Goal: Task Accomplishment & Management: Use online tool/utility

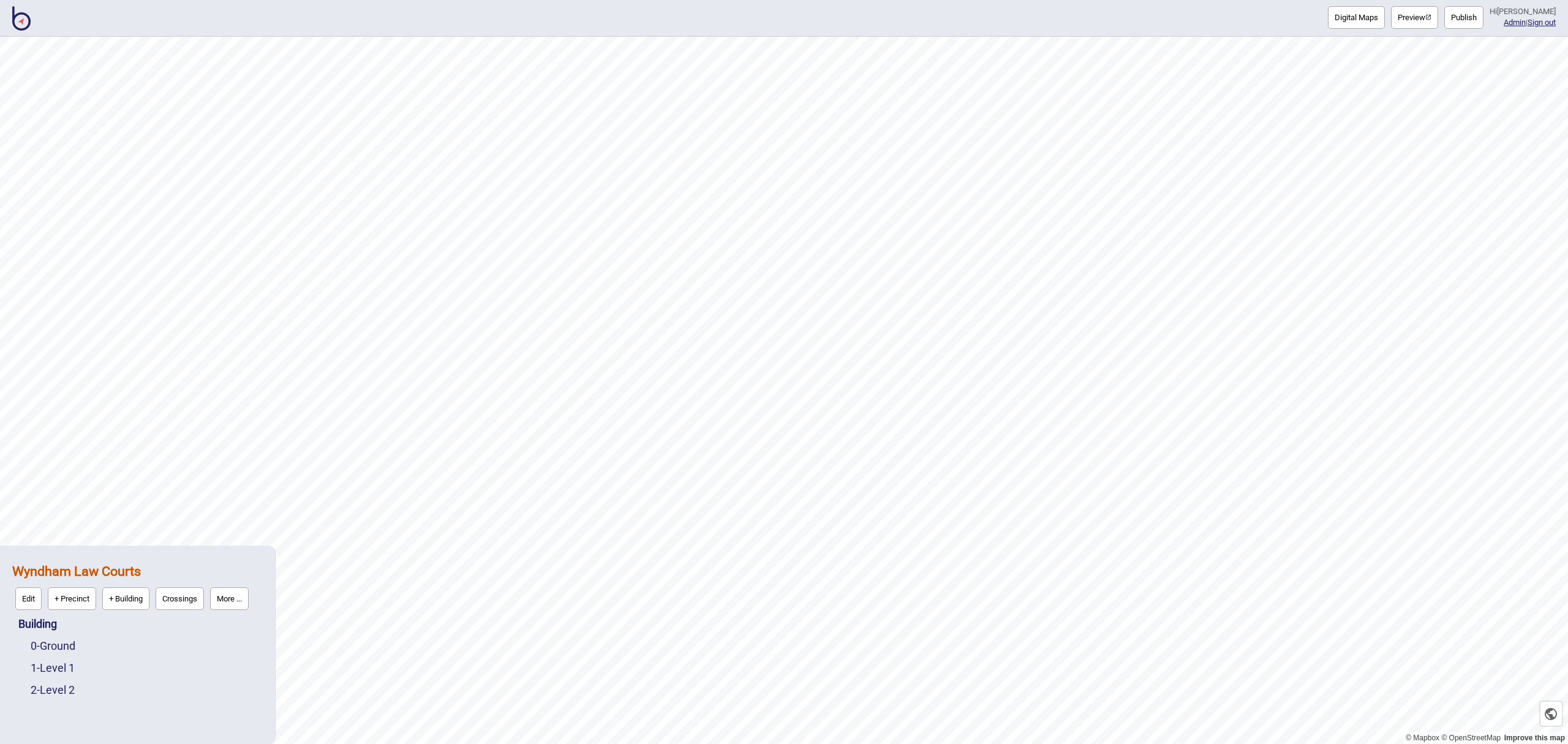
click at [1375, 19] on button "Digital Maps" at bounding box center [1356, 18] width 57 height 22
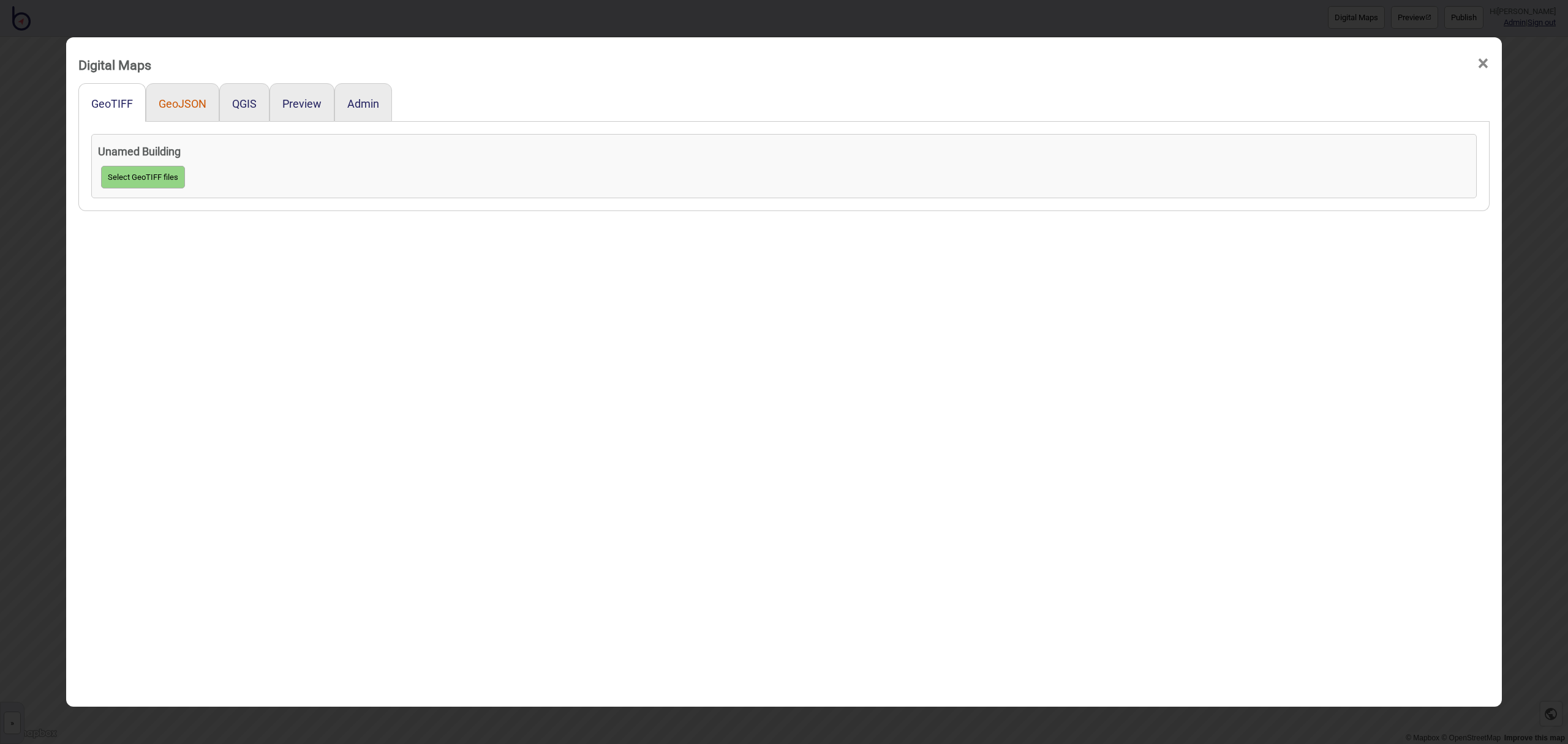
click at [187, 107] on button "GeoJSON" at bounding box center [182, 104] width 47 height 13
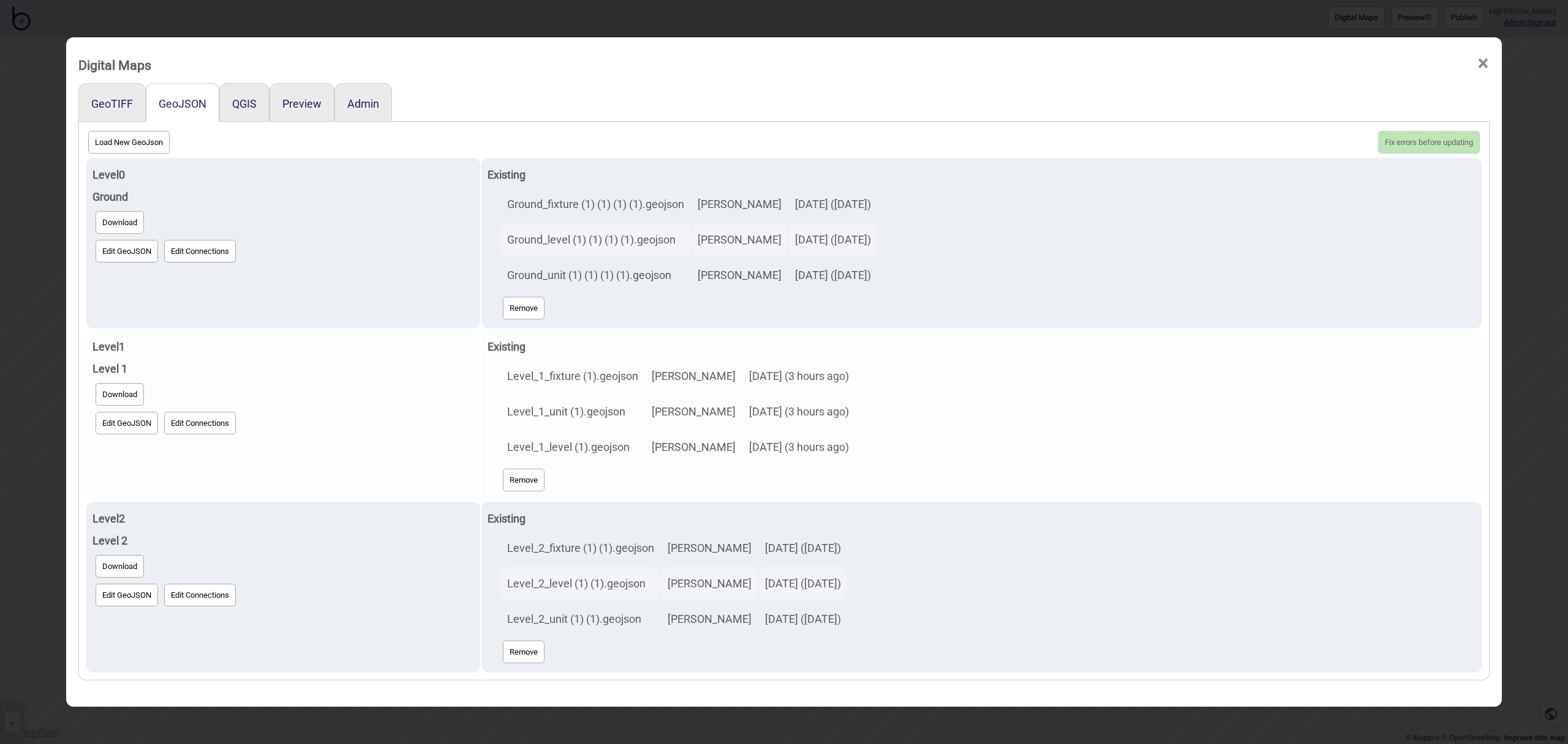
click at [136, 416] on button "Edit GeoJSON" at bounding box center [126, 424] width 62 height 22
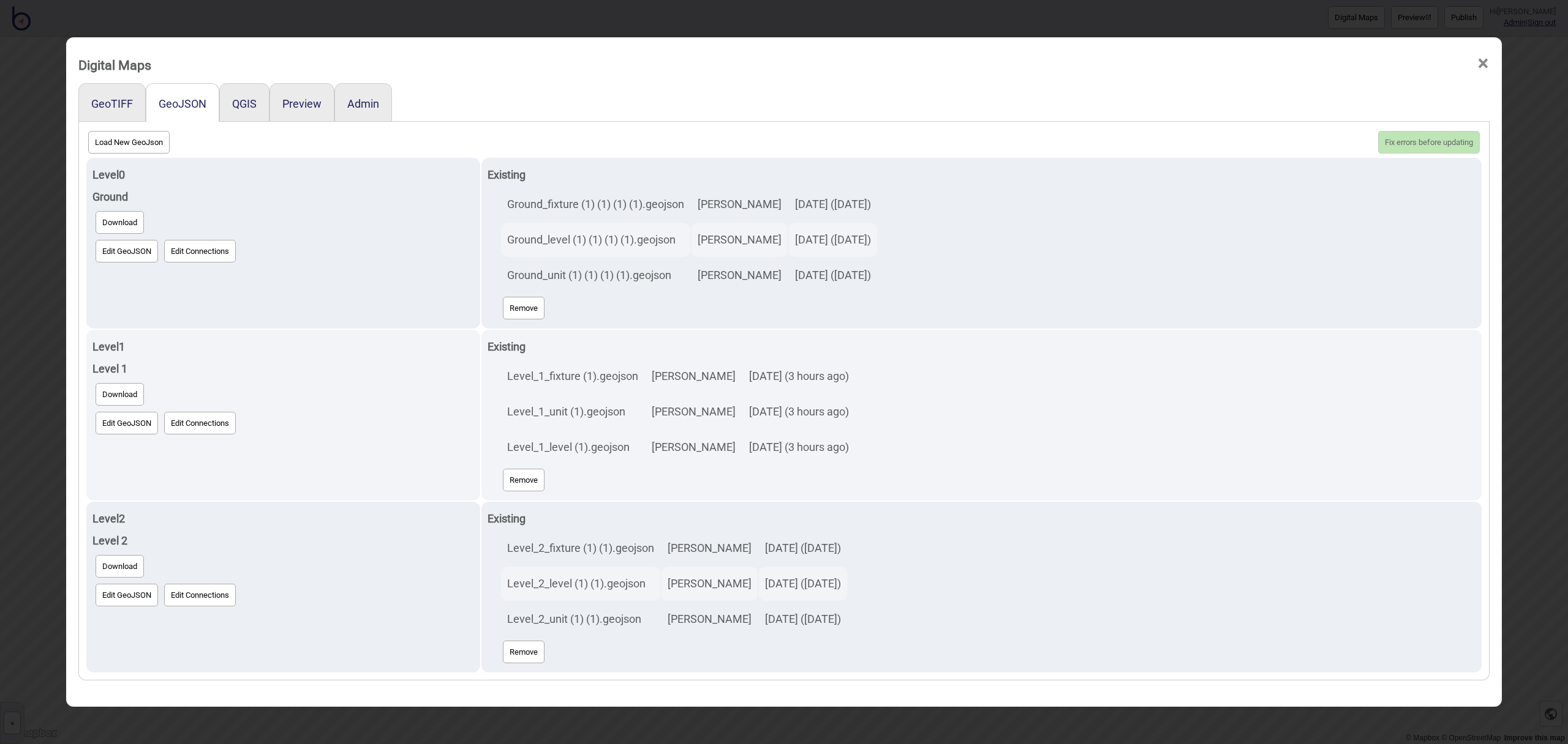
click at [140, 145] on button "Load New GeoJson" at bounding box center [129, 142] width 82 height 22
click input "file" at bounding box center [0, 0] width 0 height 0
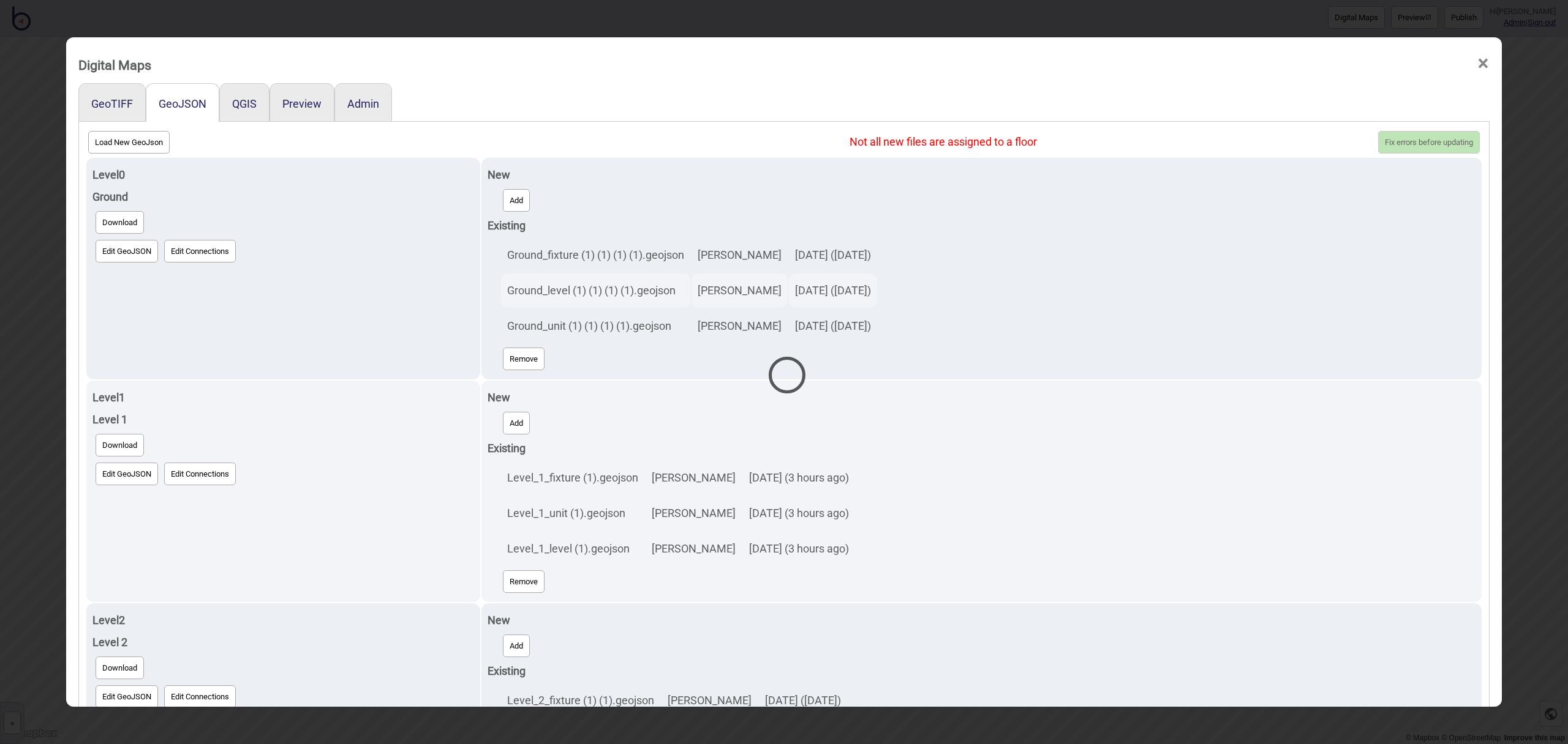
select select "Level_1_unit (1) (1).geojson"
select select "Level_1_level (1) (1).geojson"
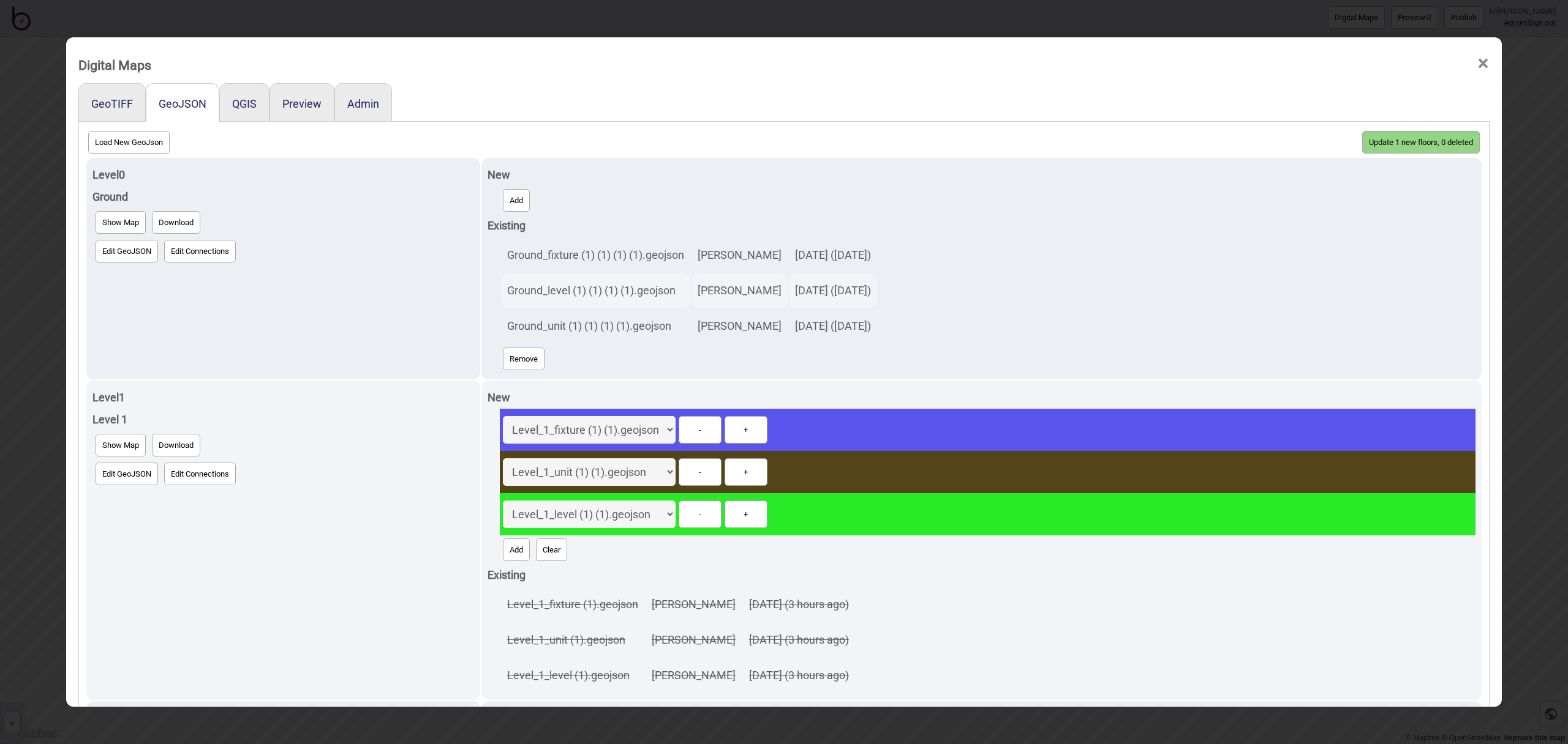
click at [1411, 139] on button "Update 1 new floors, 0 deleted" at bounding box center [1421, 142] width 118 height 22
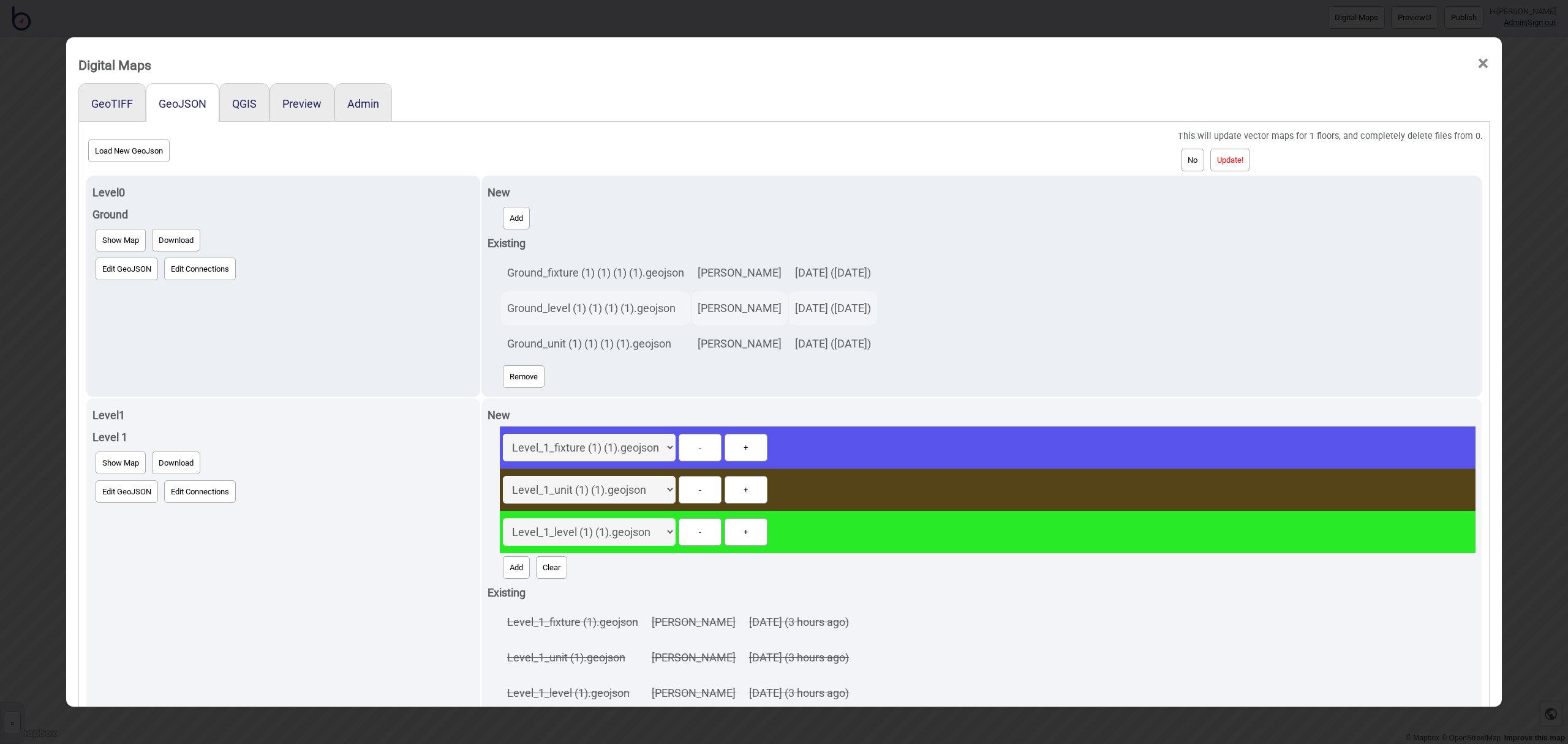
click at [1245, 155] on button "Update!" at bounding box center [1230, 160] width 40 height 22
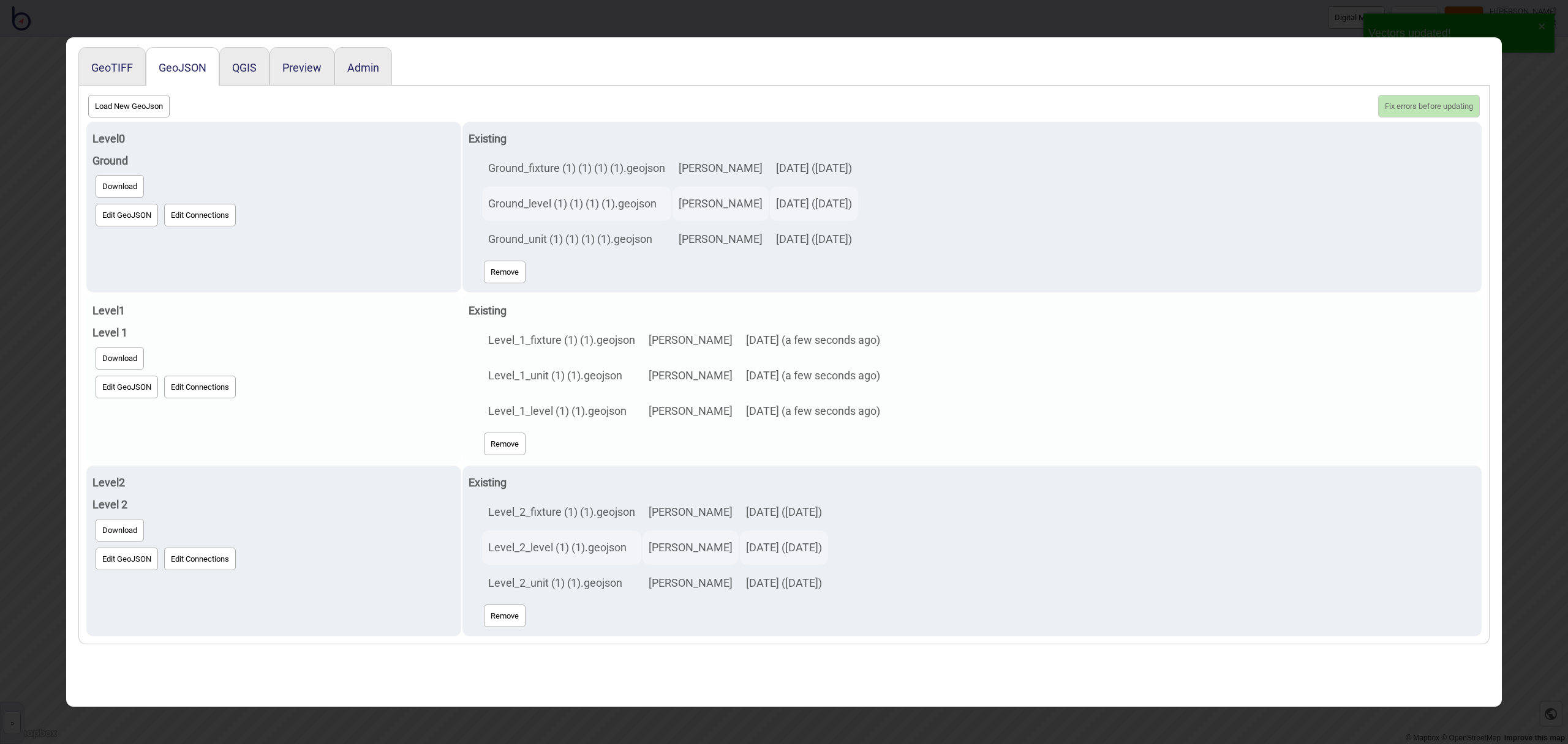
scroll to position [64, 0]
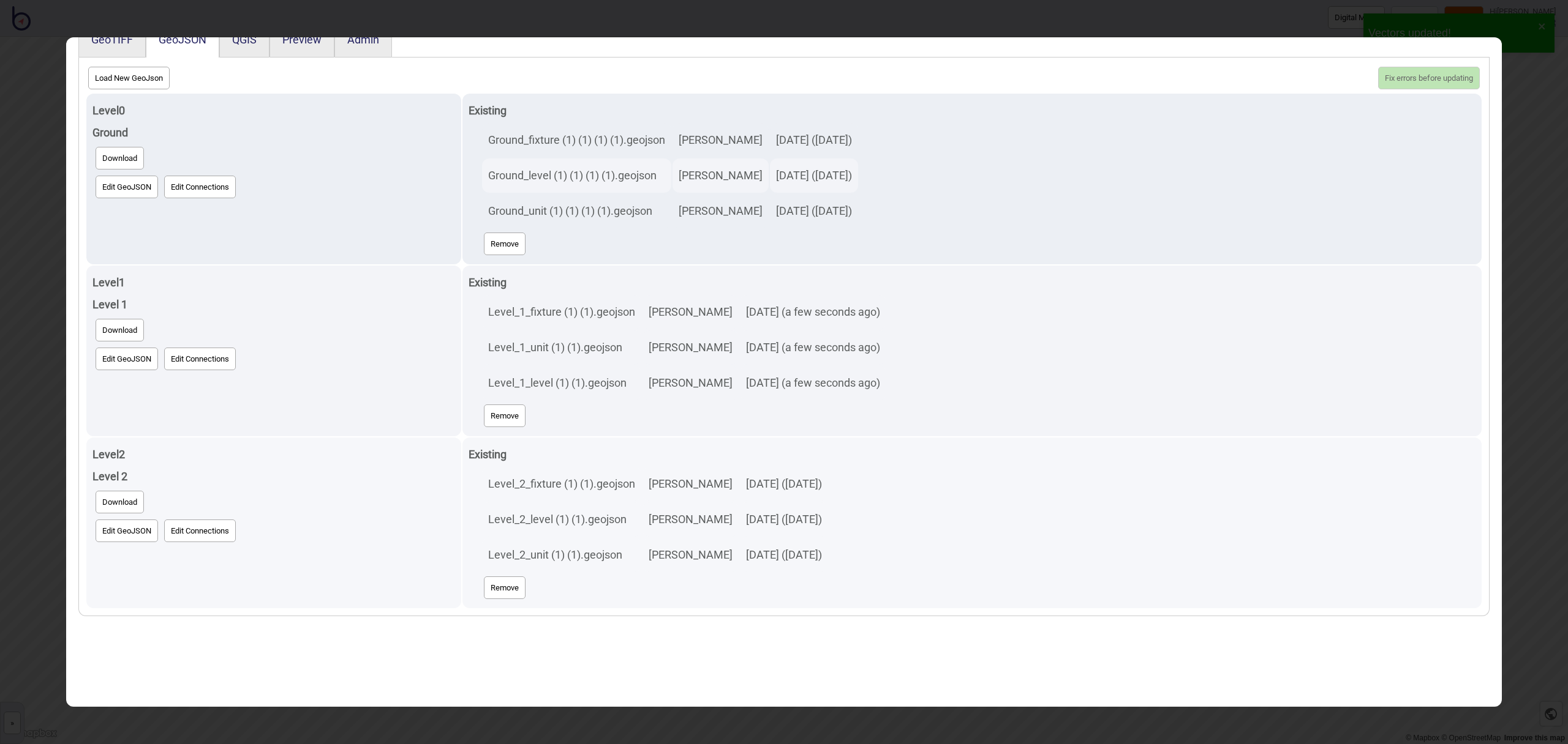
click at [135, 541] on button "Edit GeoJSON" at bounding box center [126, 530] width 62 height 22
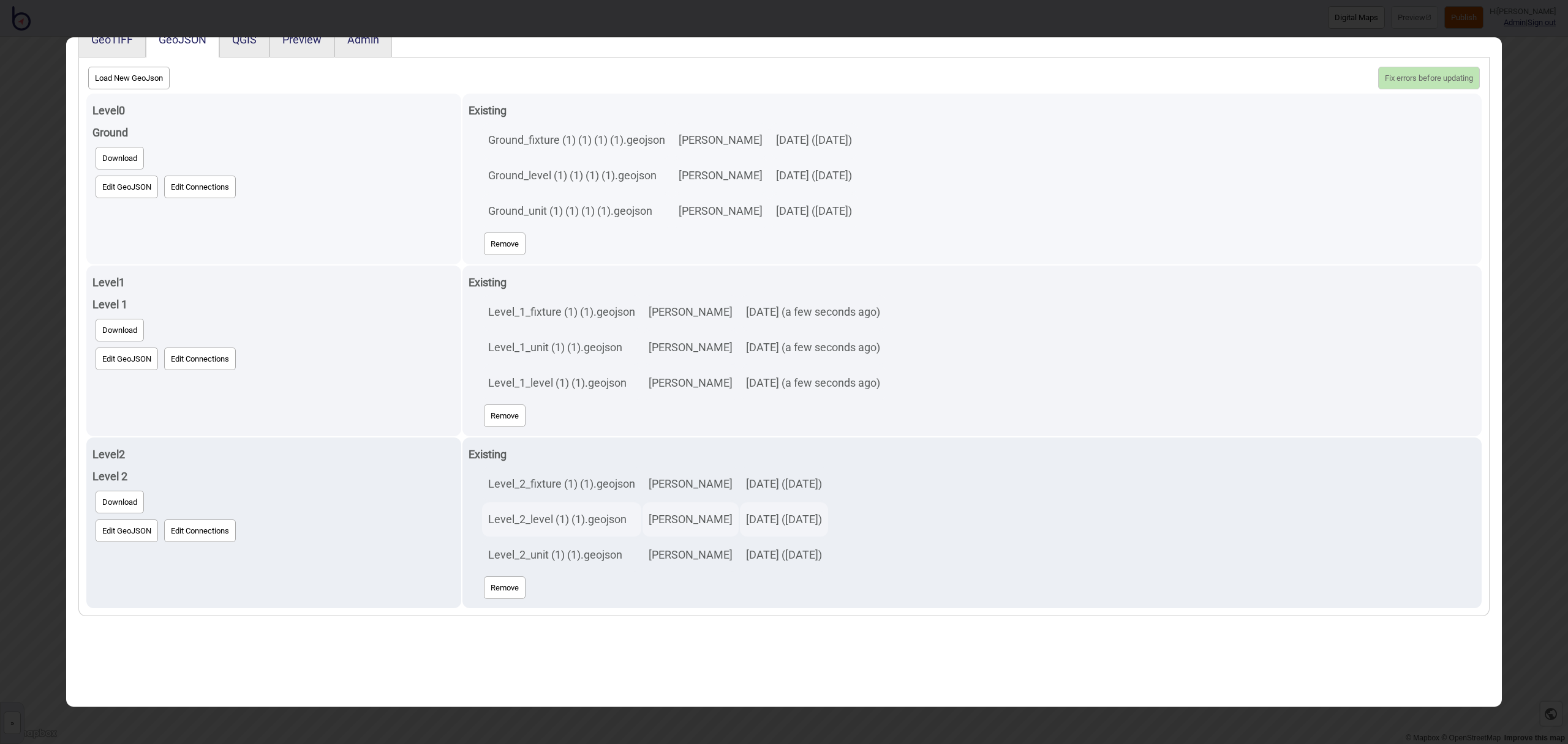
scroll to position [0, 0]
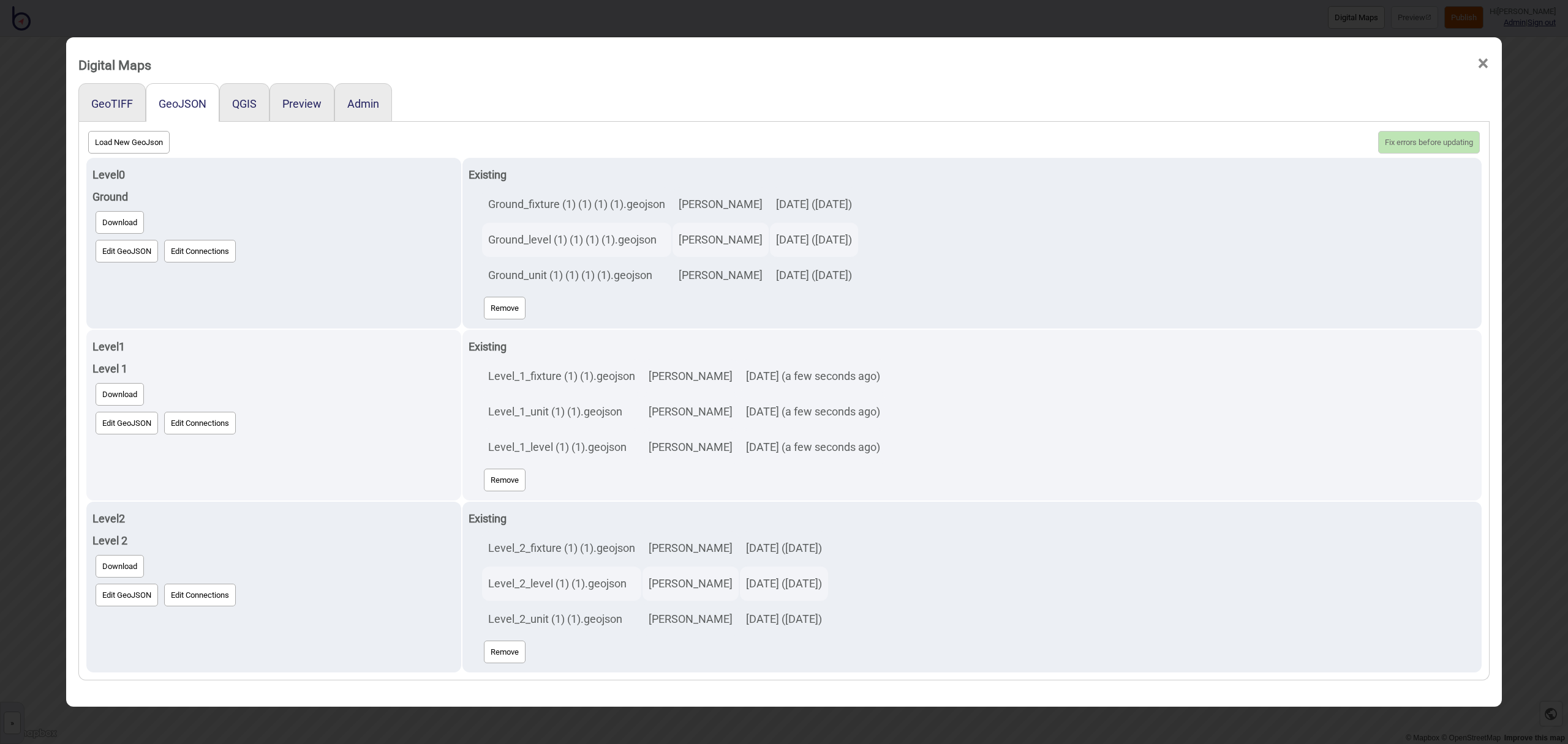
click at [133, 145] on button "Load New GeoJson" at bounding box center [129, 142] width 82 height 22
click input "file" at bounding box center [0, 0] width 0 height 0
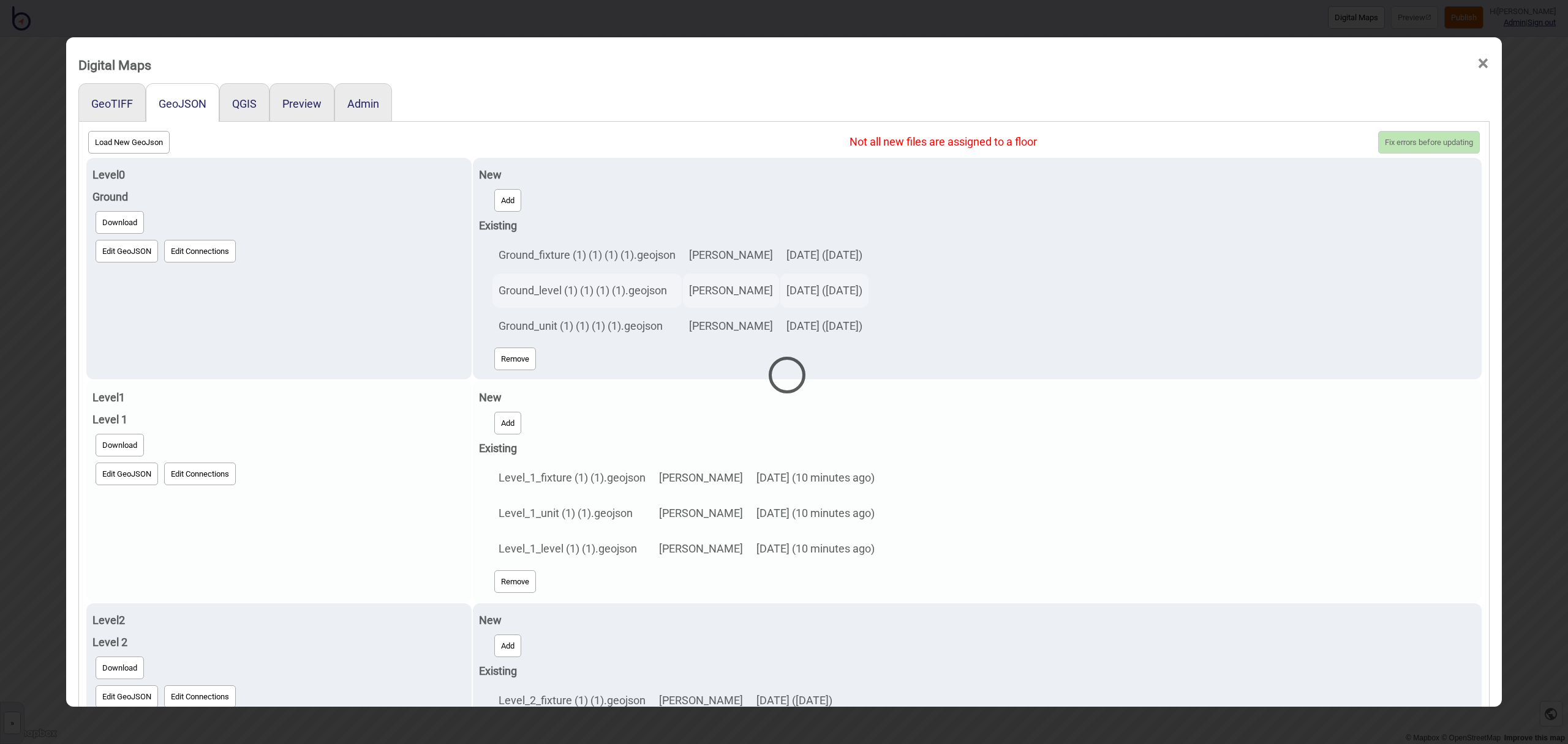
select select "Level_2_unit (1) (1).geojson"
select select "Level_2_level (1) (1).geojson"
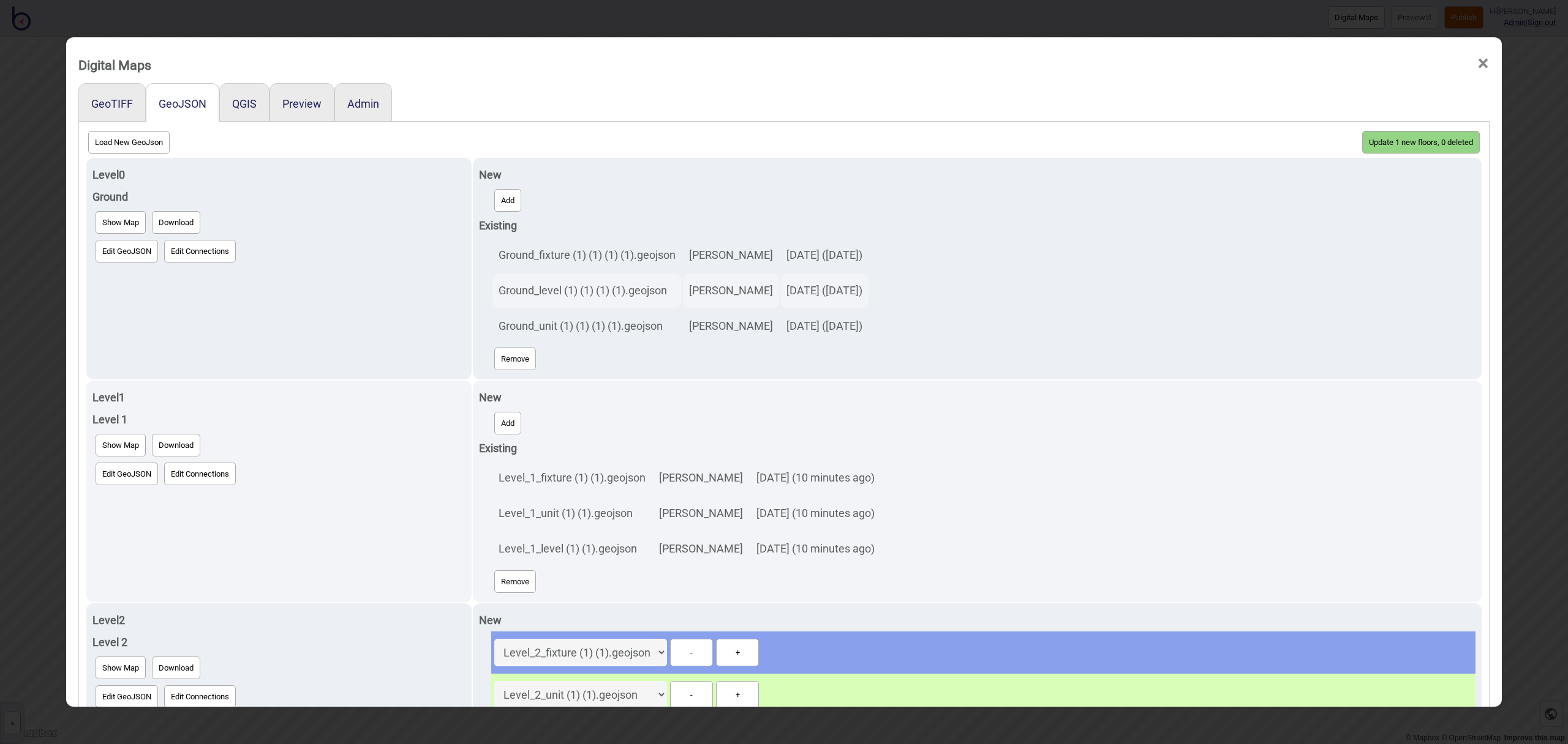
click at [1390, 137] on button "Update 1 new floors, 0 deleted" at bounding box center [1421, 142] width 118 height 22
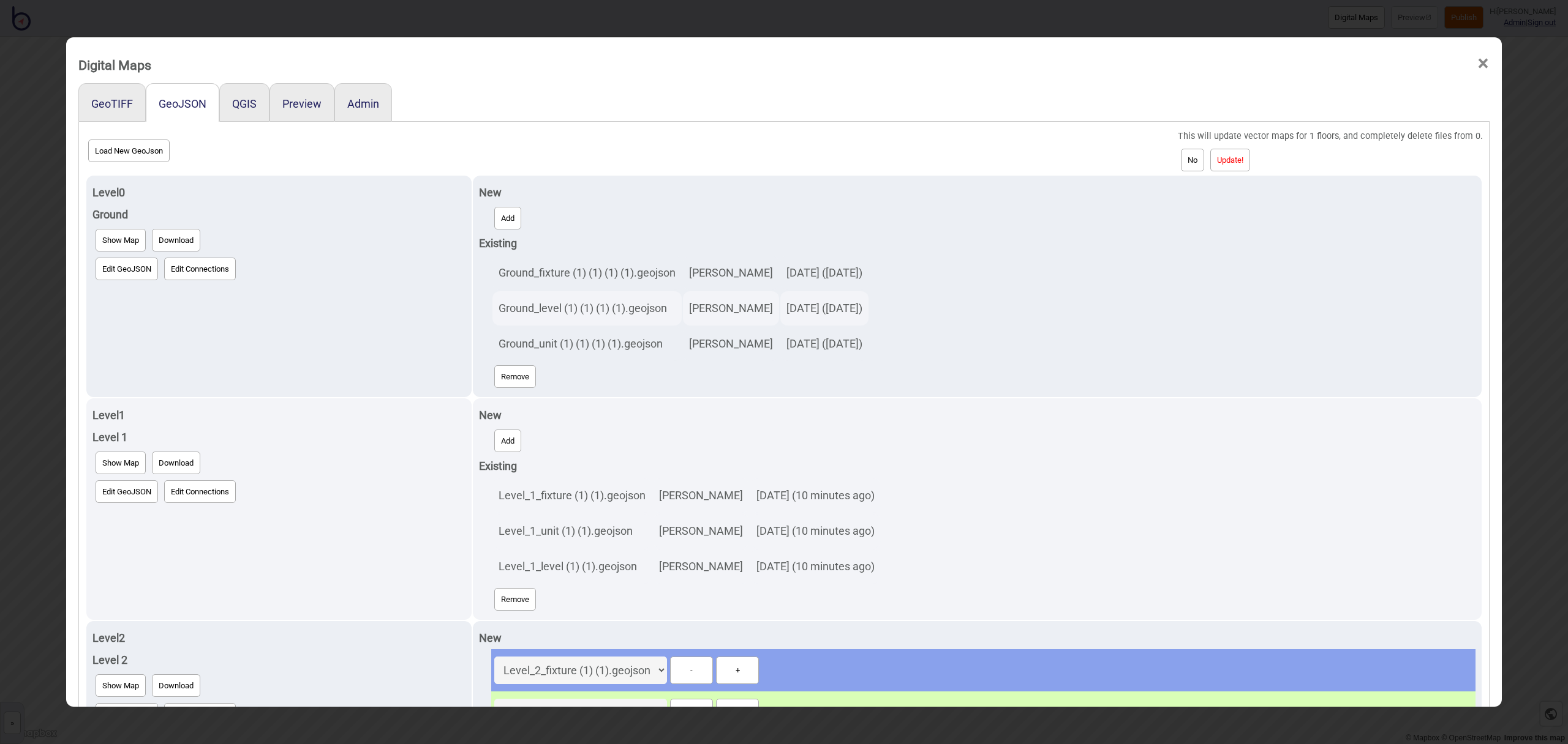
click at [1237, 163] on button "Update!" at bounding box center [1230, 160] width 40 height 22
